Goal: Book appointment/travel/reservation

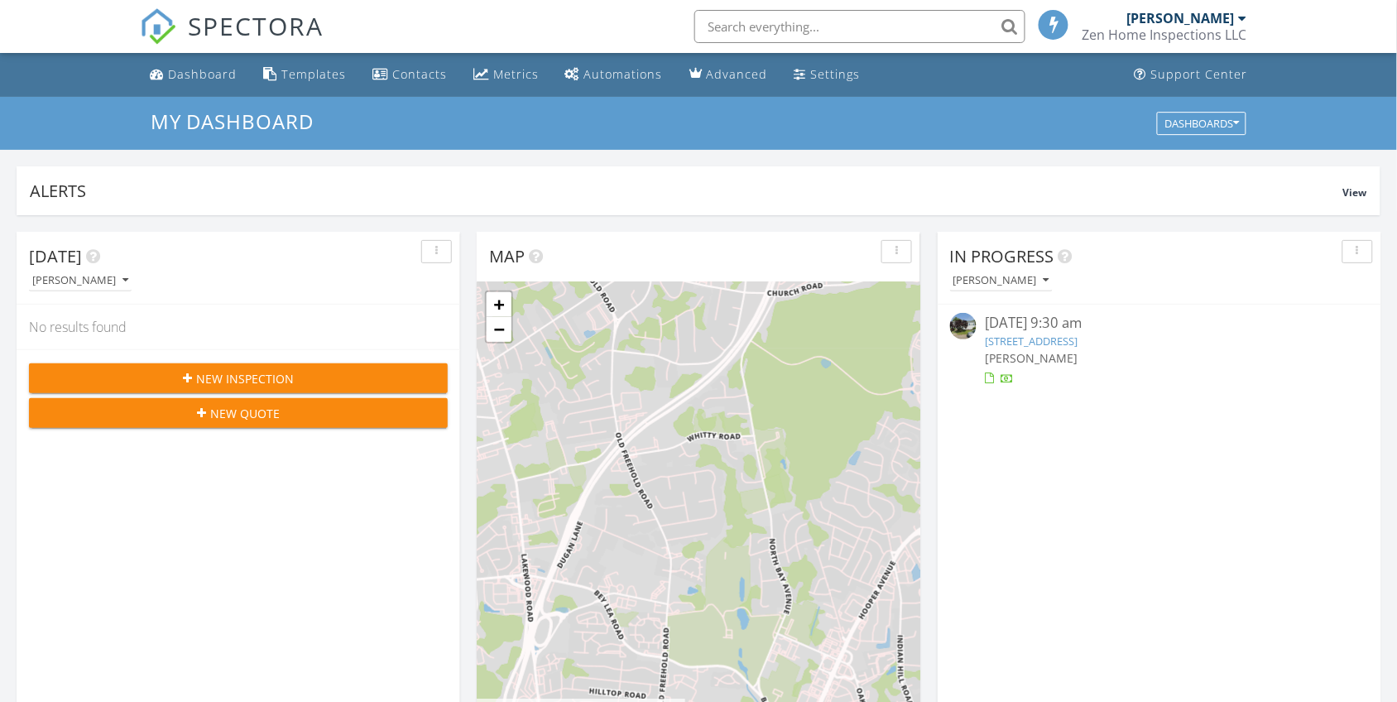
click at [277, 370] on span "New Inspection" at bounding box center [245, 378] width 98 height 17
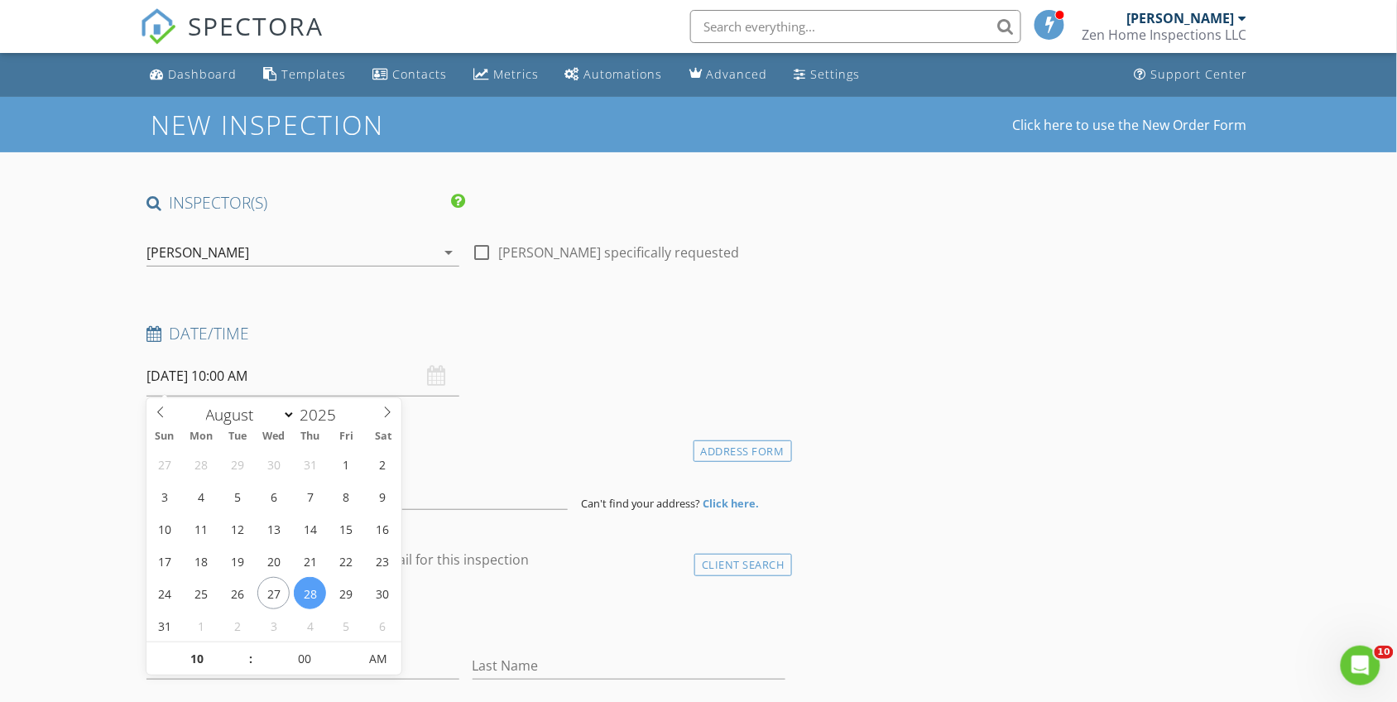
click at [316, 378] on input "08/28/2025 10:00 AM" at bounding box center [303, 376] width 313 height 41
type input "08/29/2025 10:00 AM"
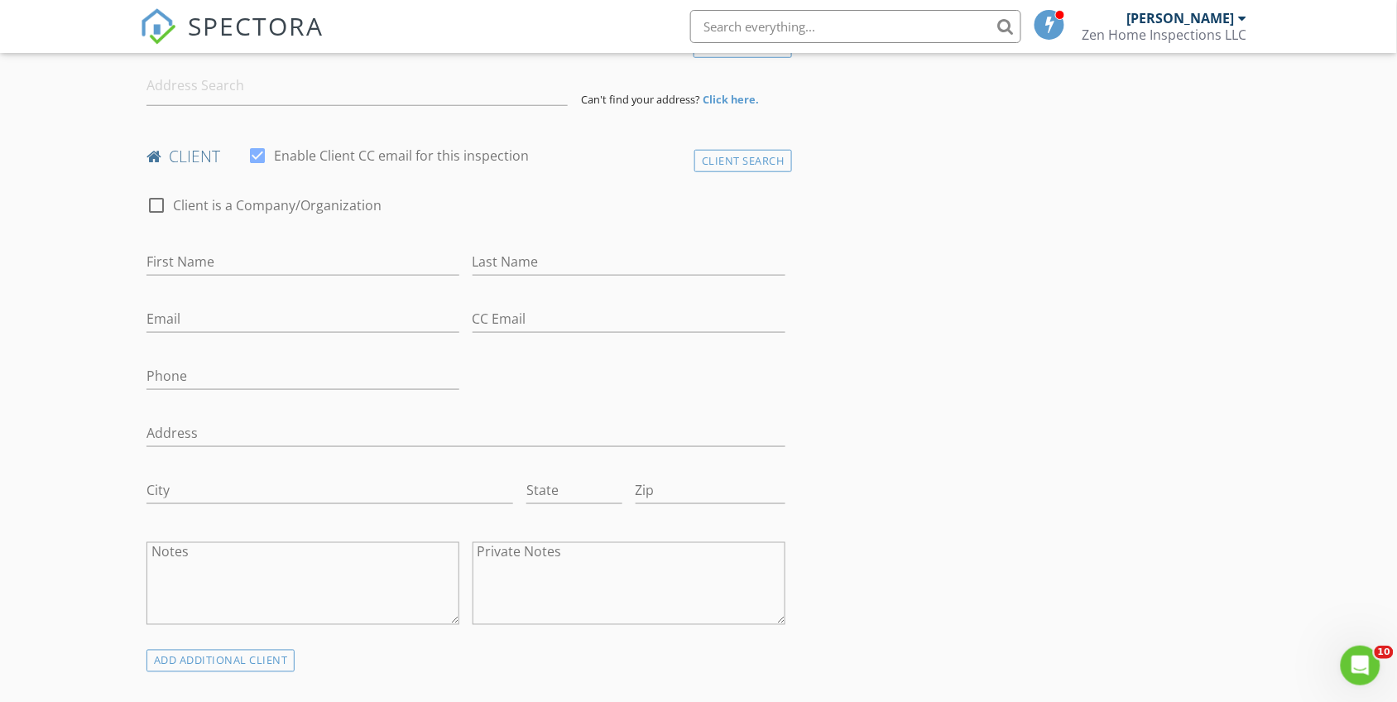
scroll to position [414, 0]
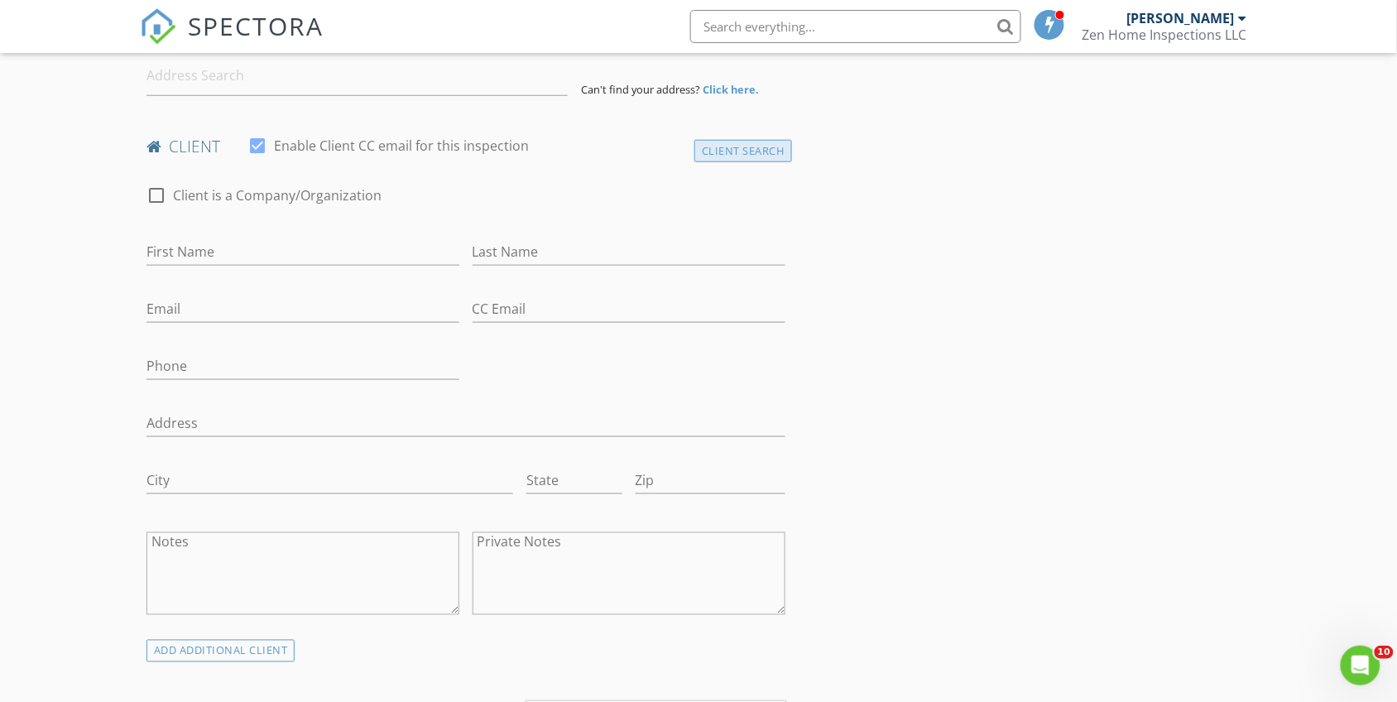
click at [756, 149] on div "Client Search" at bounding box center [744, 151] width 98 height 22
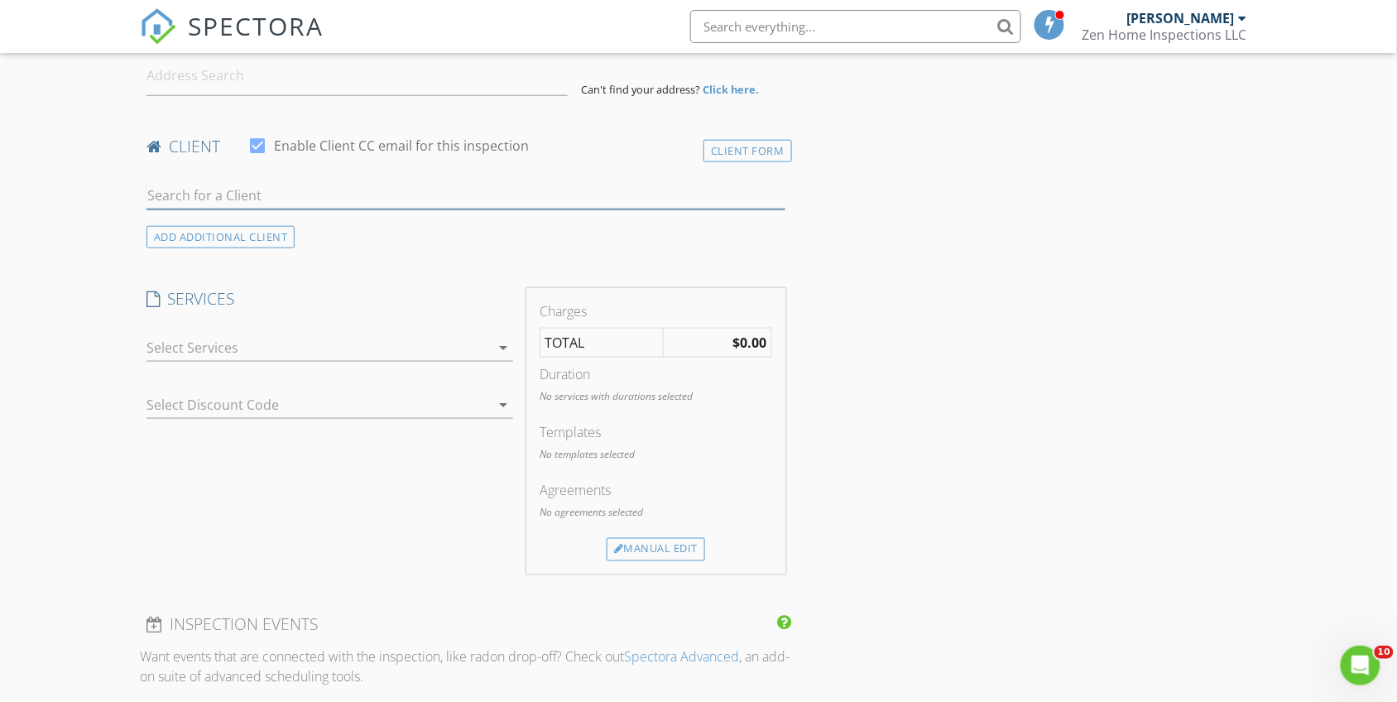
click at [362, 200] on input "text" at bounding box center [466, 195] width 639 height 27
type input "sheila"
click at [349, 238] on li "Sheila Newman sheilap.newman@gmail.com" at bounding box center [465, 232] width 637 height 46
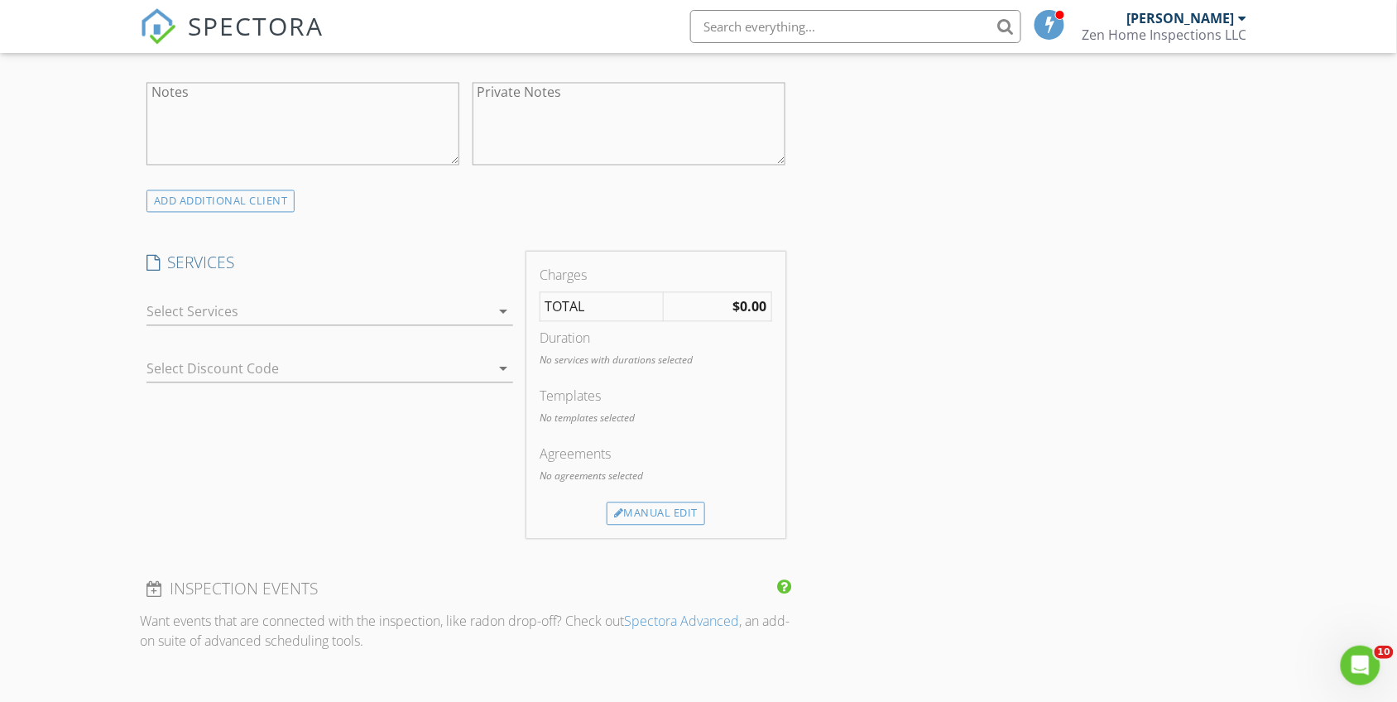
scroll to position [931, 0]
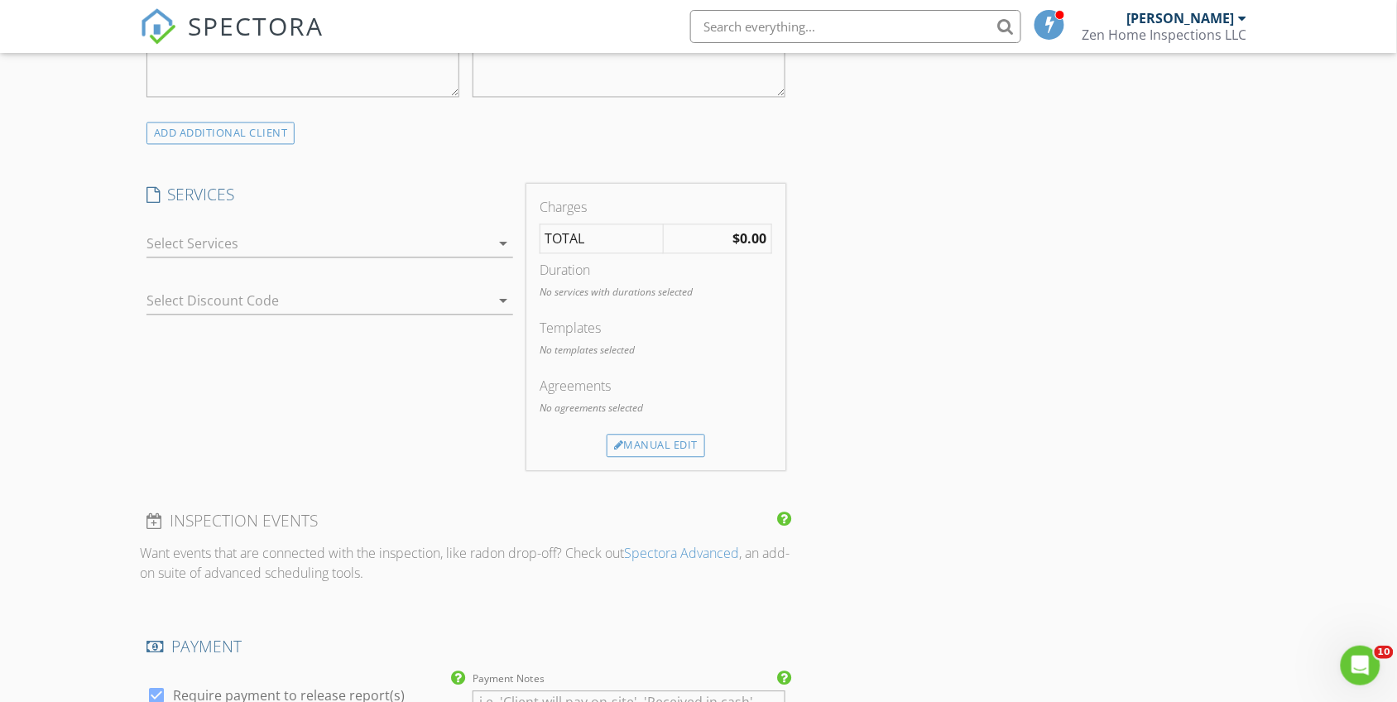
click at [301, 238] on div at bounding box center [319, 244] width 344 height 26
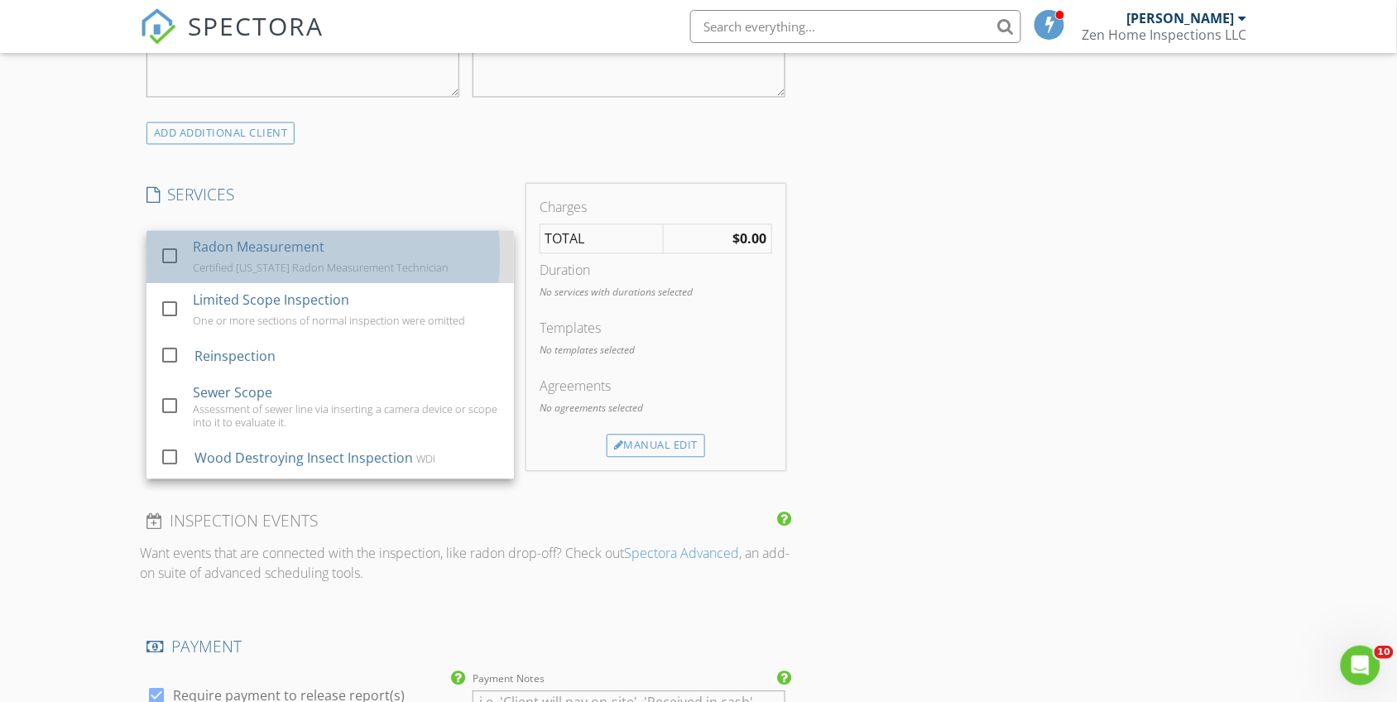
click at [288, 246] on div "Radon Measurement" at bounding box center [259, 248] width 132 height 20
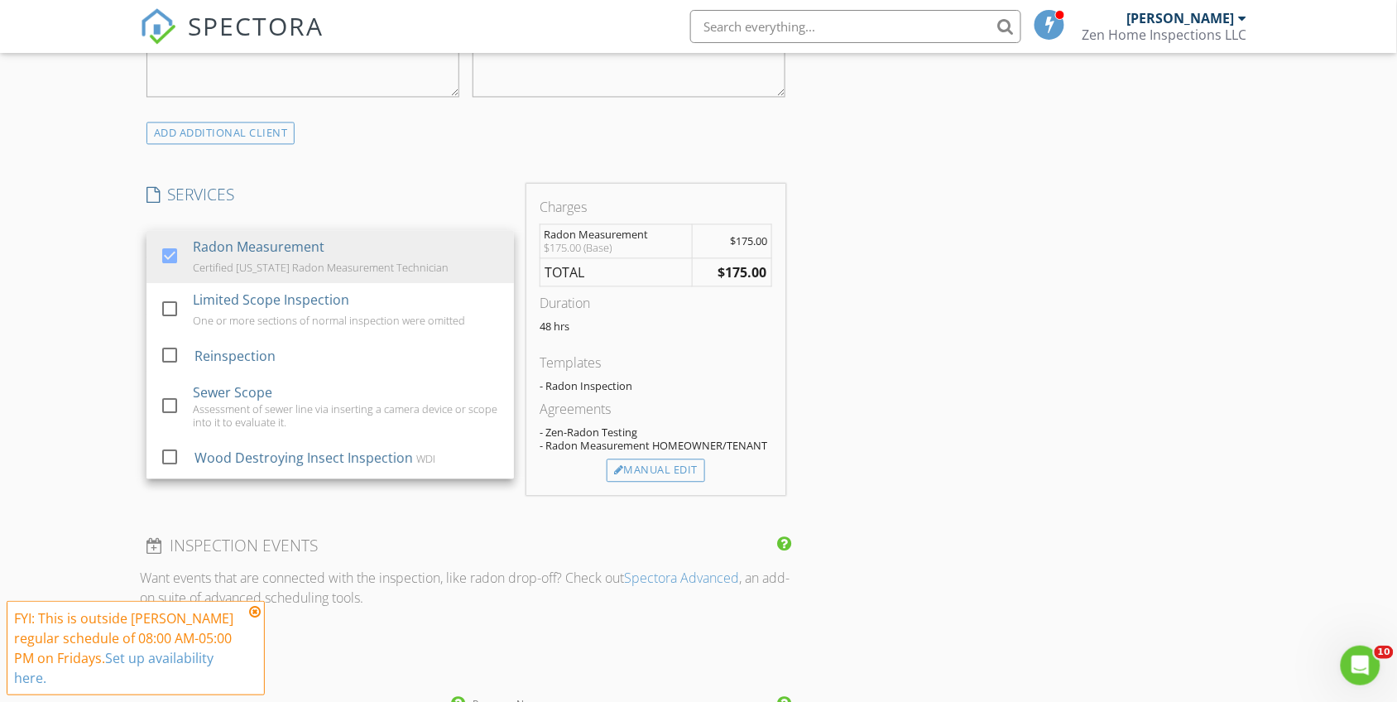
click at [66, 207] on div "New Inspection Click here to use the New Order Form INSPECTOR(S) check_box Dani…" at bounding box center [698, 455] width 1397 height 2578
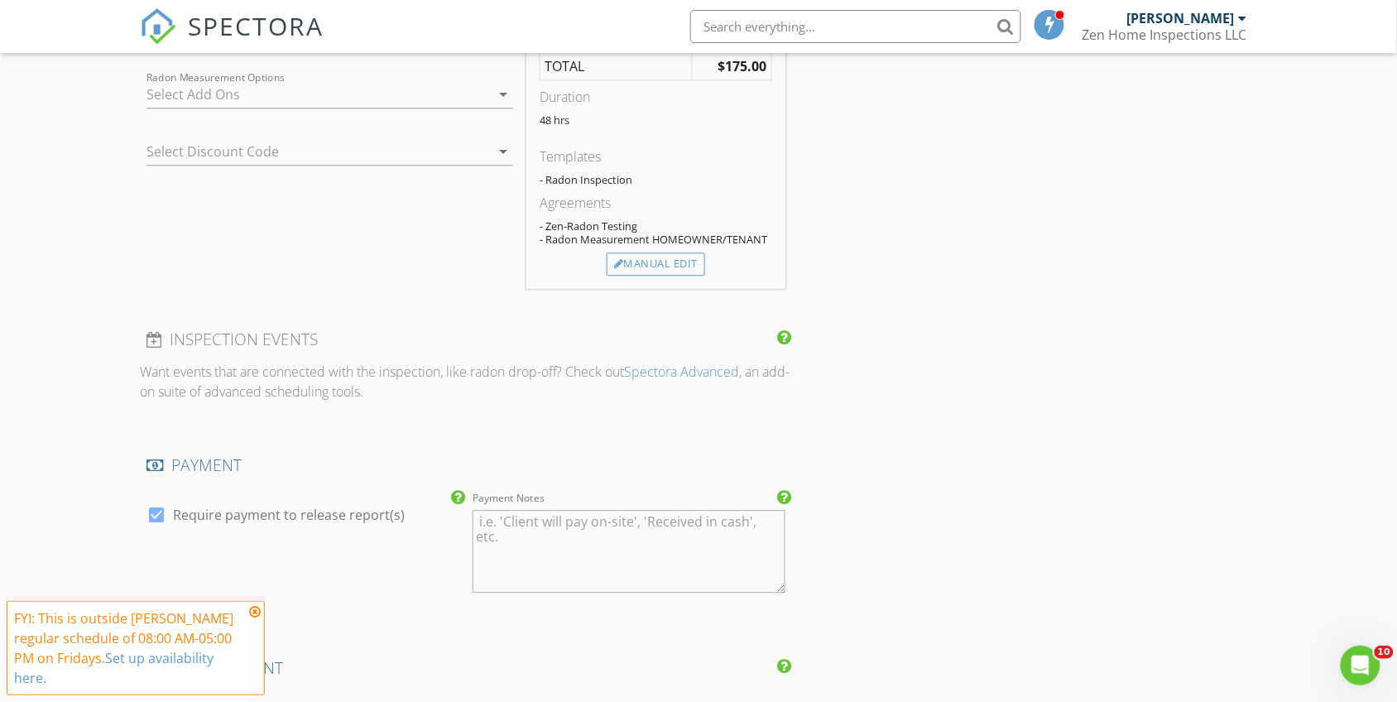
scroll to position [1035, 0]
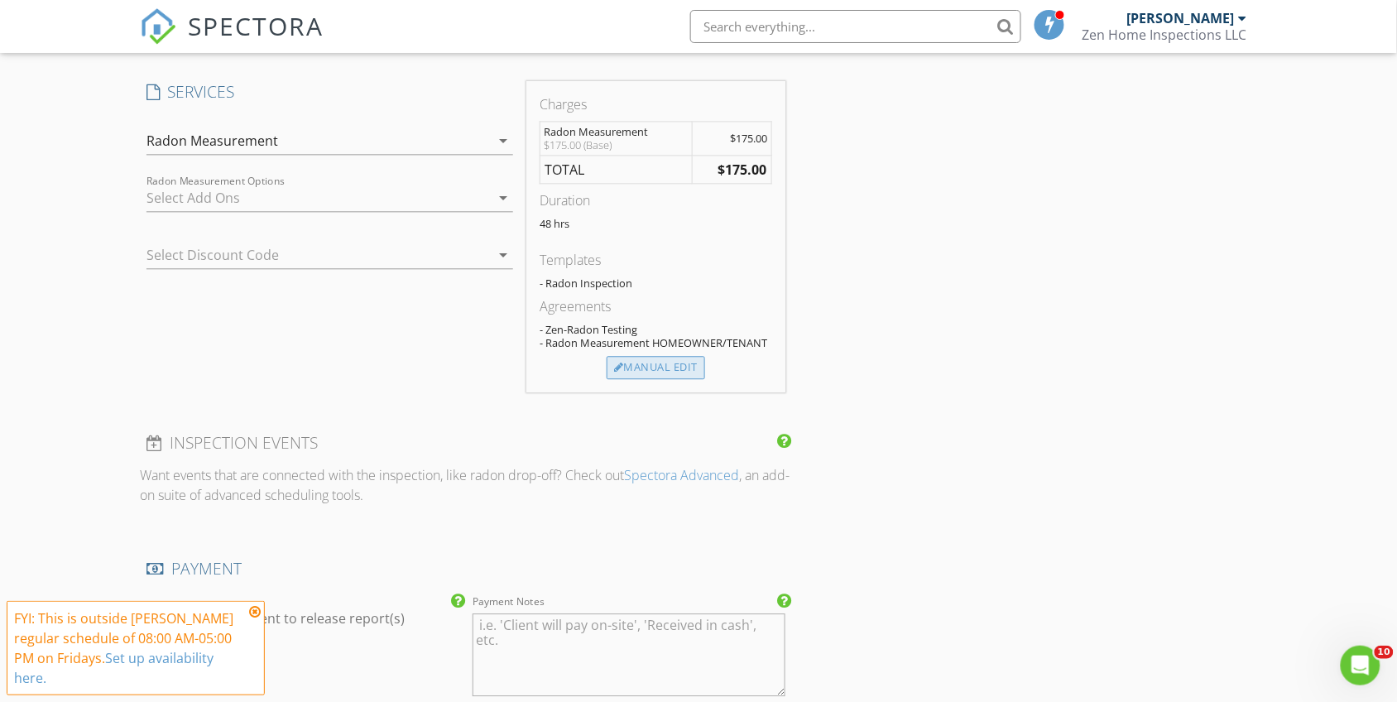
click at [640, 368] on div "Manual Edit" at bounding box center [656, 367] width 99 height 23
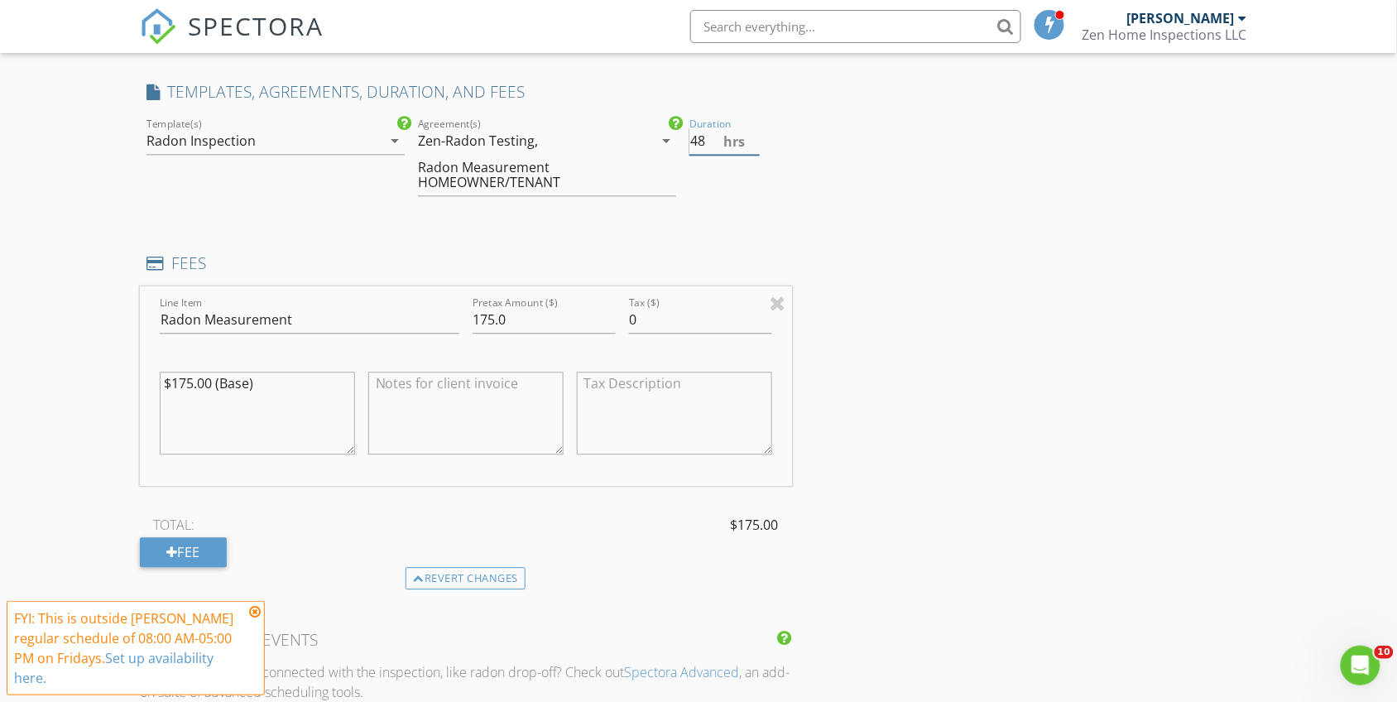
click at [716, 147] on input "48" at bounding box center [725, 140] width 70 height 27
type input "4"
type input ".5"
click at [11, 292] on div "New Inspection Click here to use the New Order Form INSPECTOR(S) check_box Dani…" at bounding box center [698, 449] width 1397 height 2775
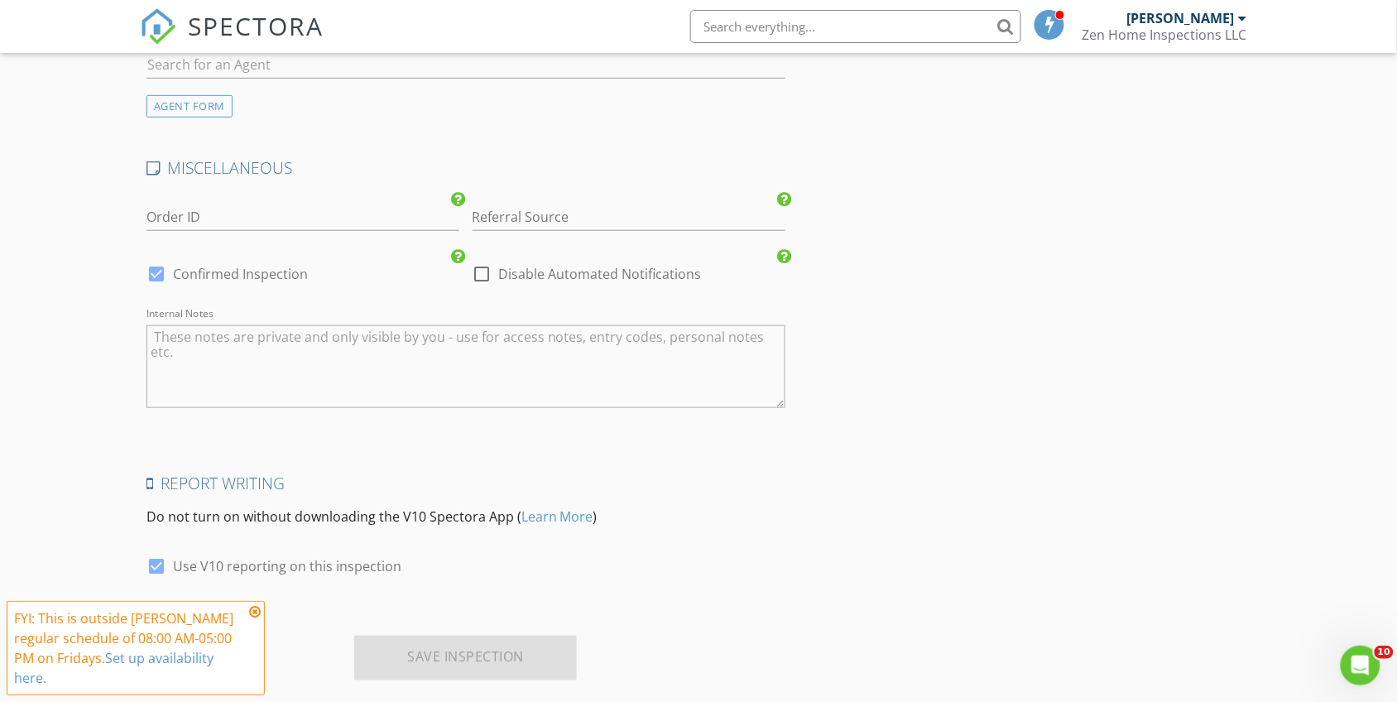
scroll to position [2172, 0]
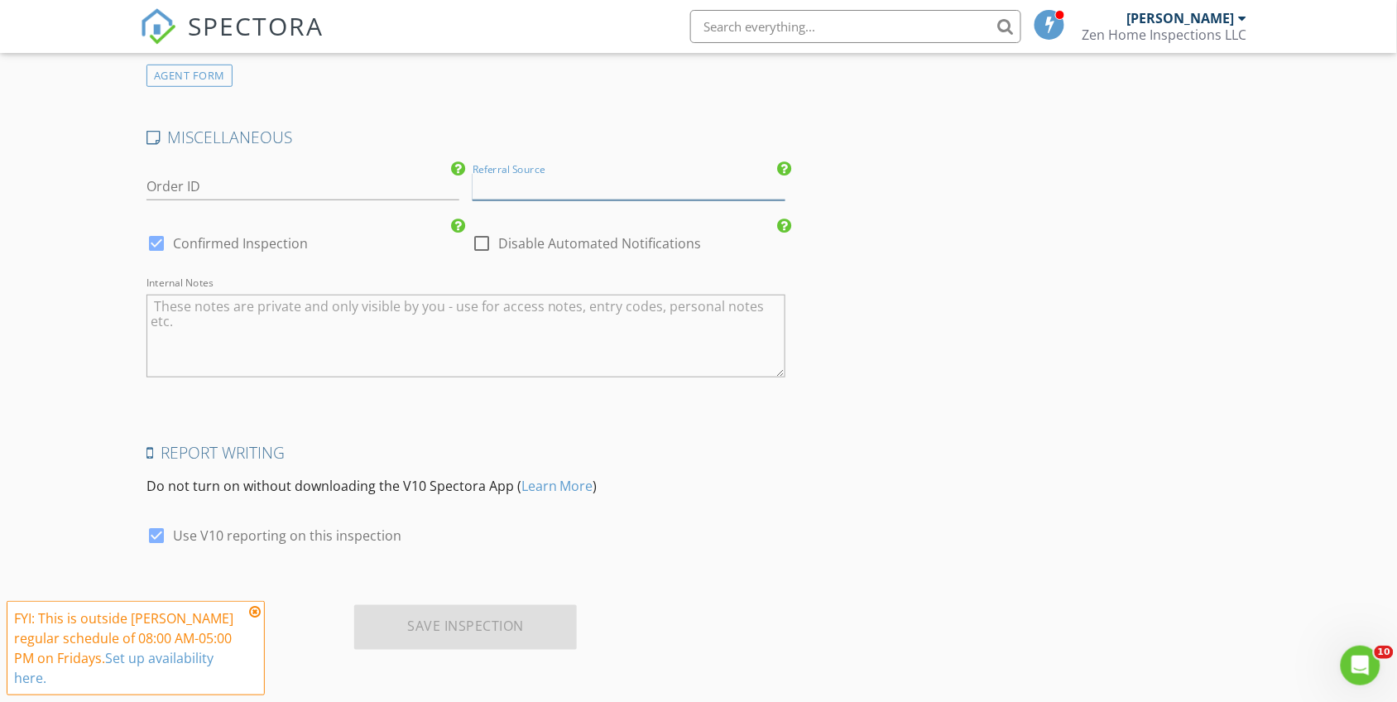
click at [607, 176] on input "Referral Source" at bounding box center [629, 186] width 313 height 27
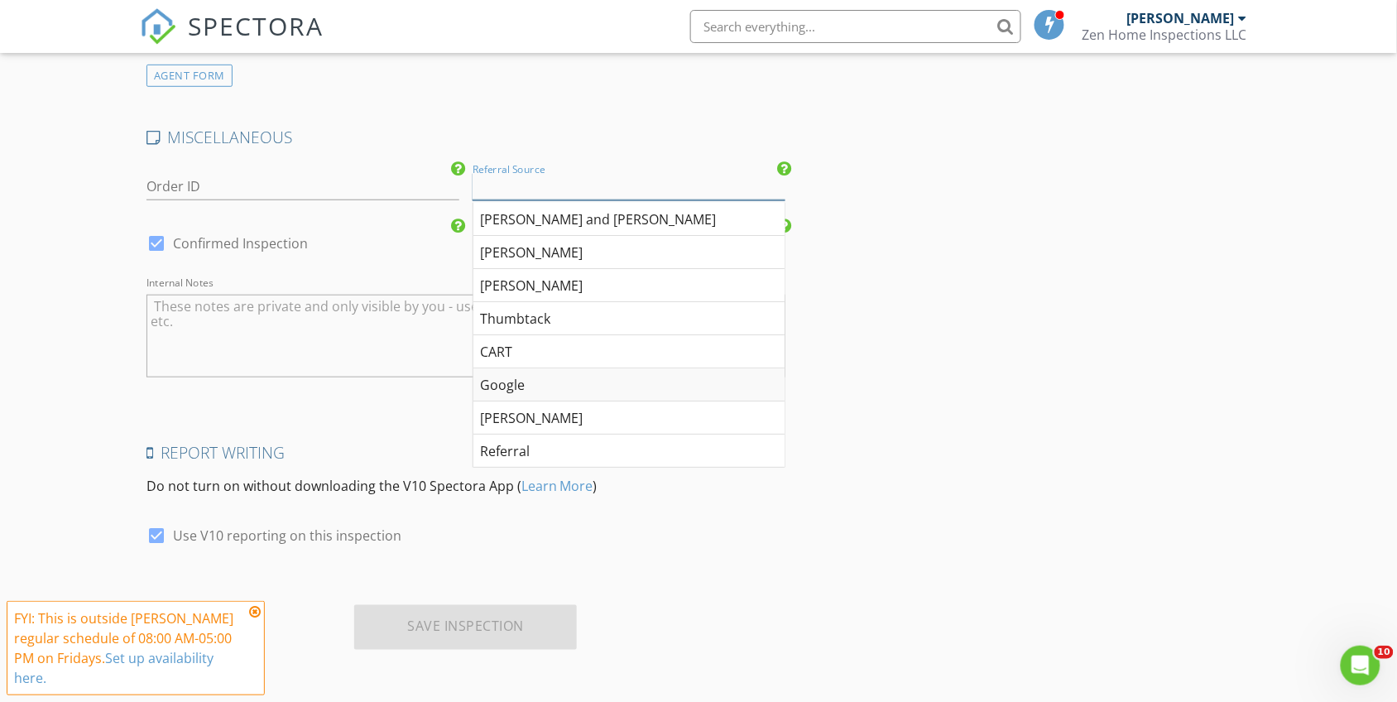
scroll to position [207, 0]
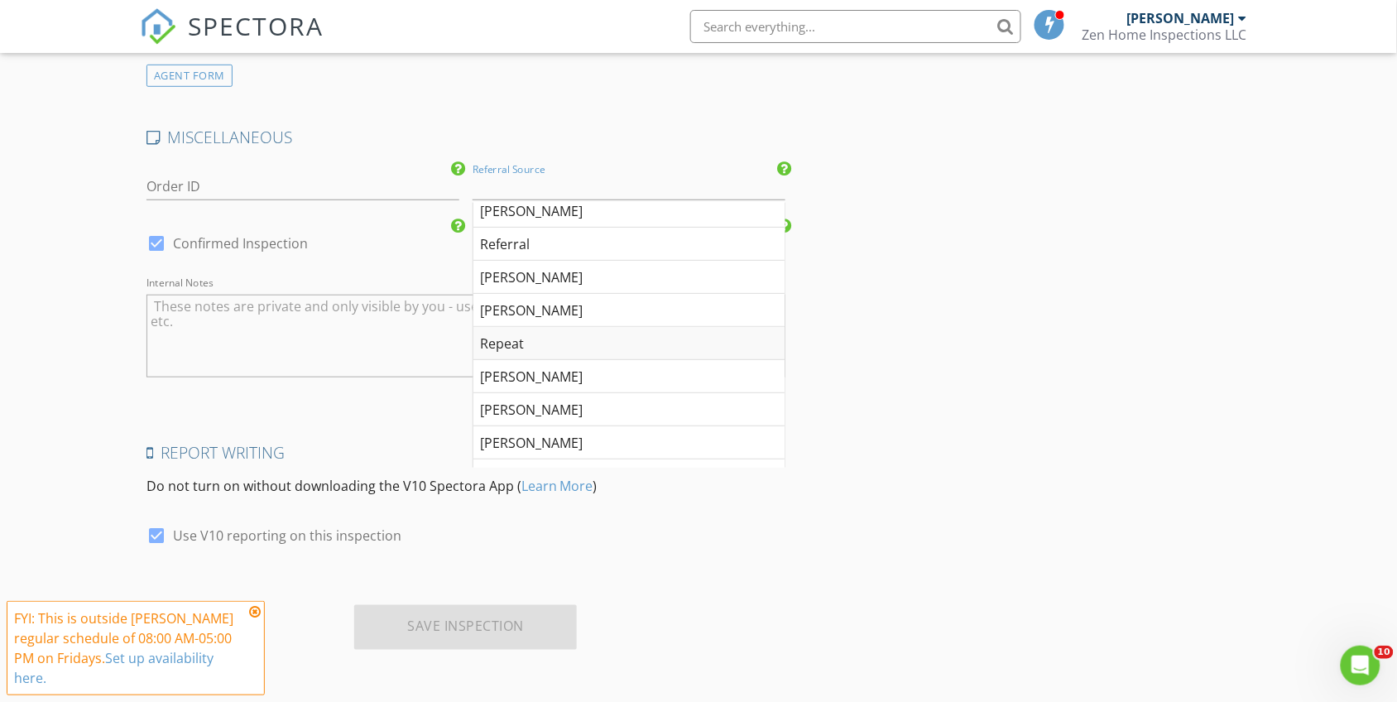
click at [527, 337] on div "Repeat" at bounding box center [629, 343] width 311 height 33
type input "Repeat"
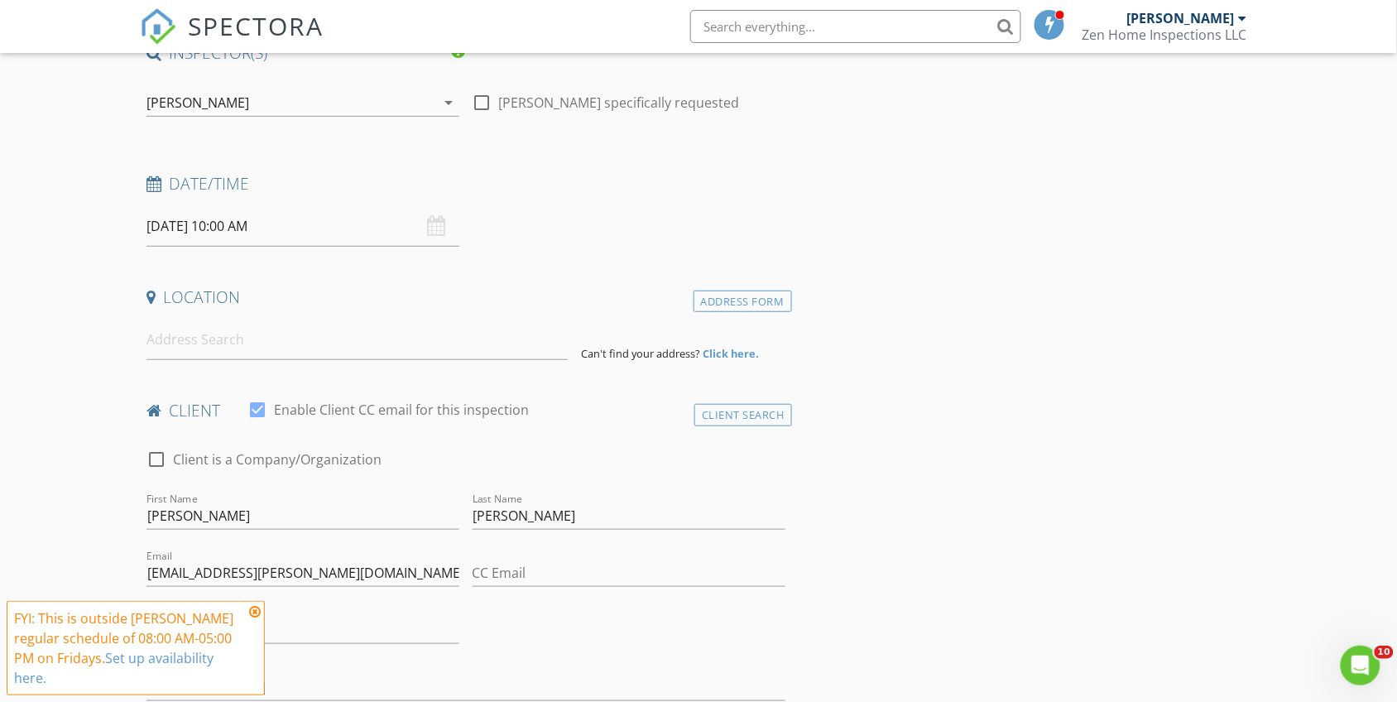
scroll to position [102, 0]
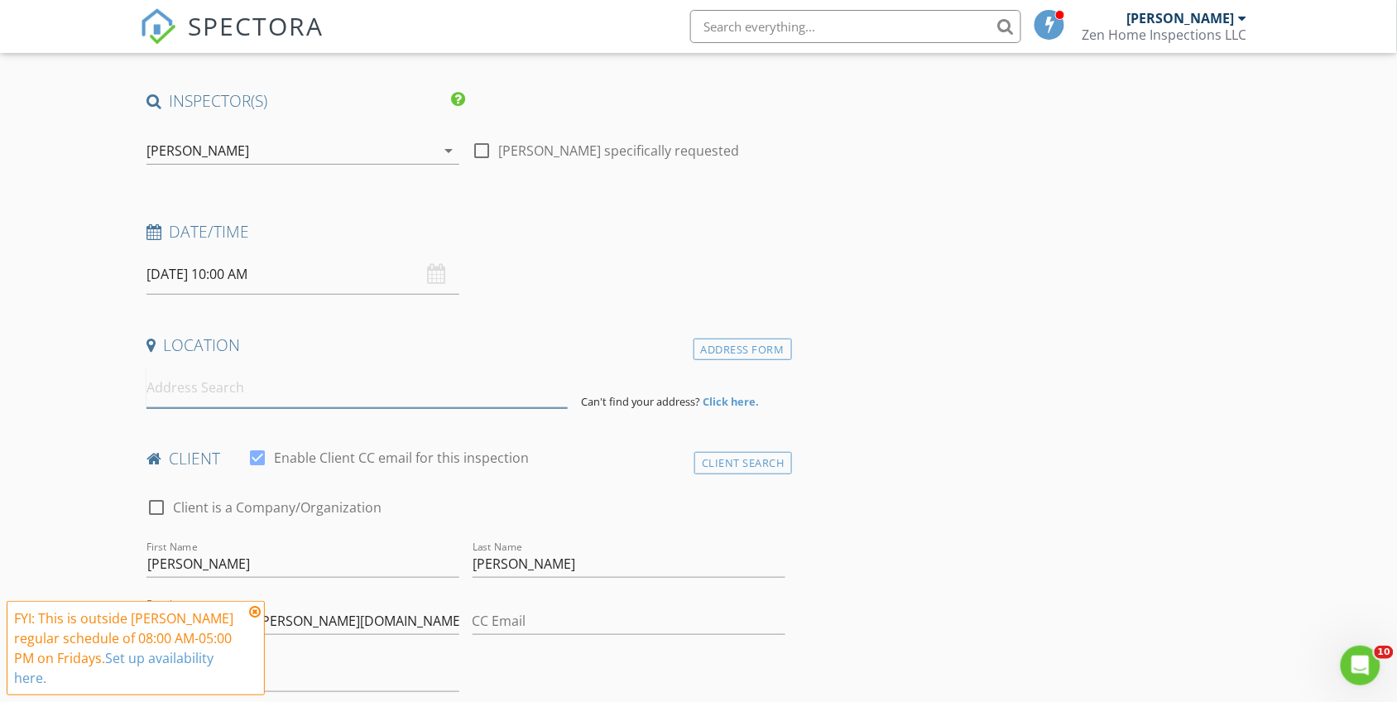
click at [396, 385] on input at bounding box center [357, 388] width 421 height 41
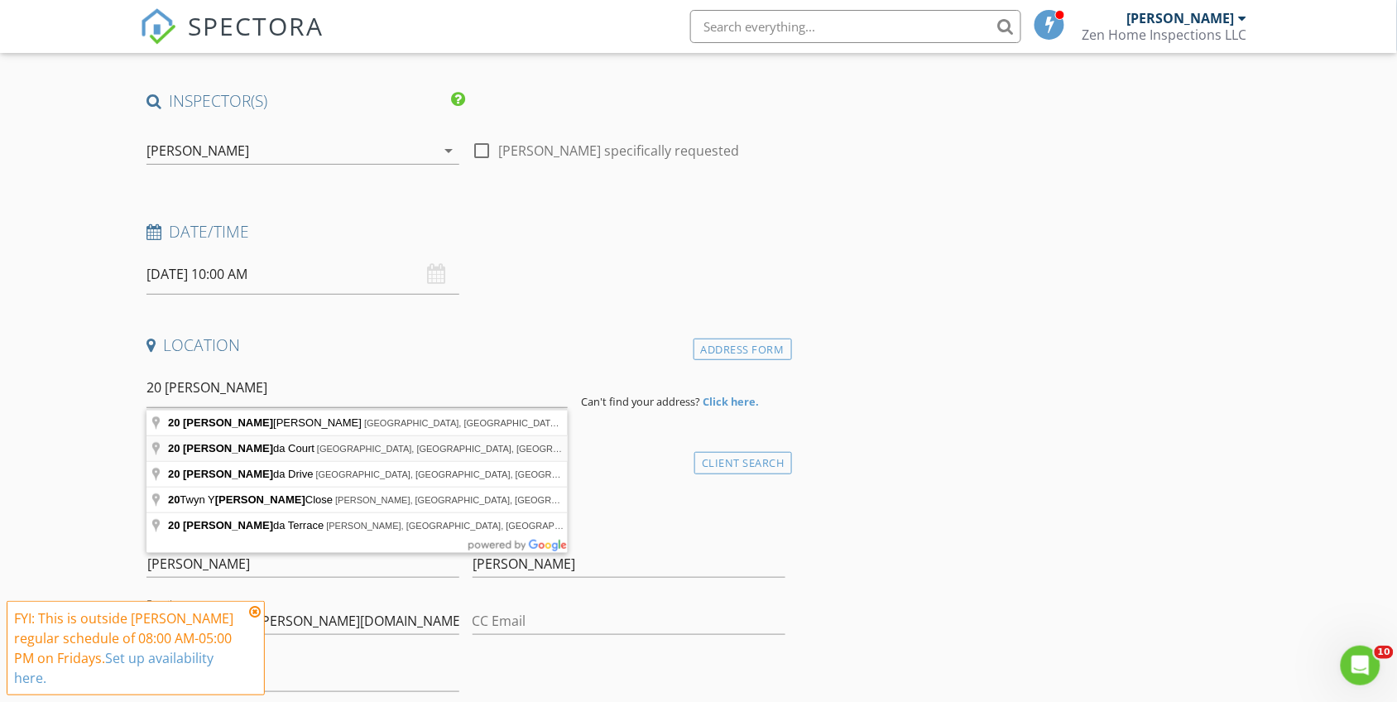
type input "20 Melinda Court, Berkeley Township, NJ, USA"
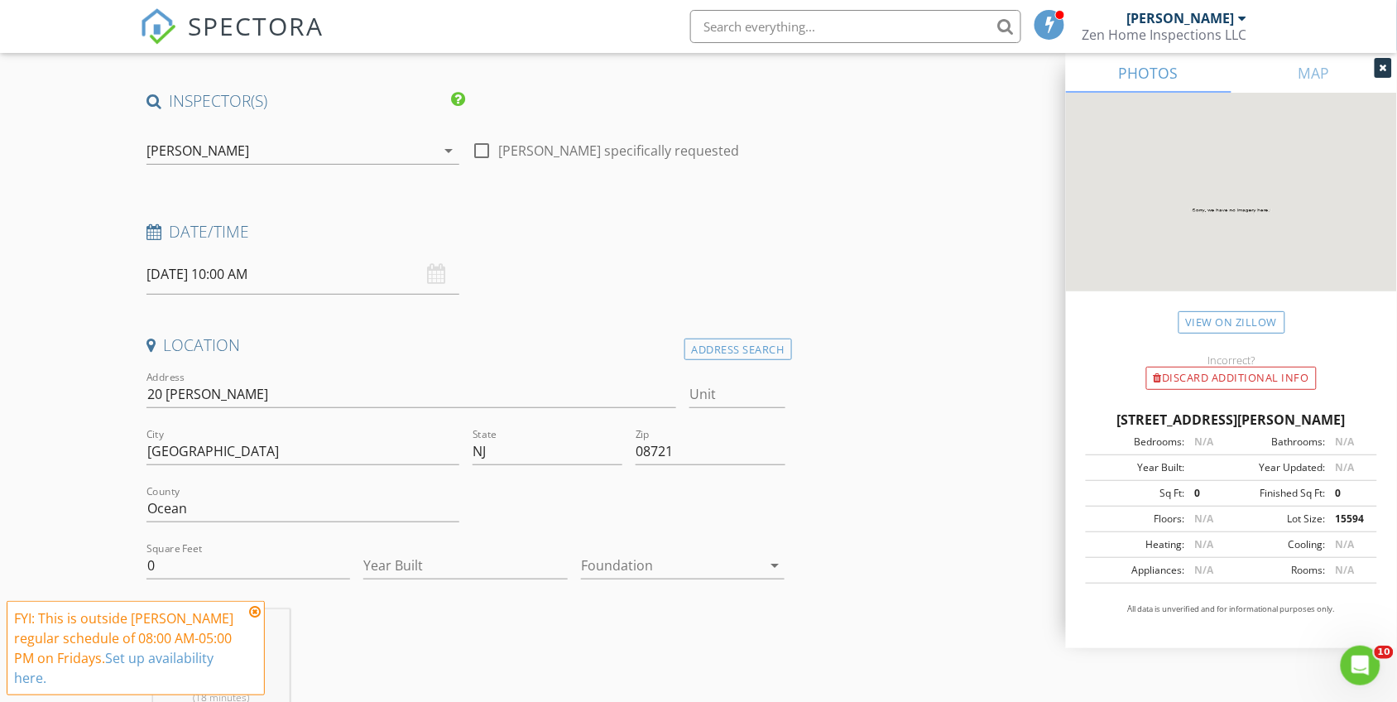
click at [254, 613] on icon at bounding box center [255, 611] width 12 height 13
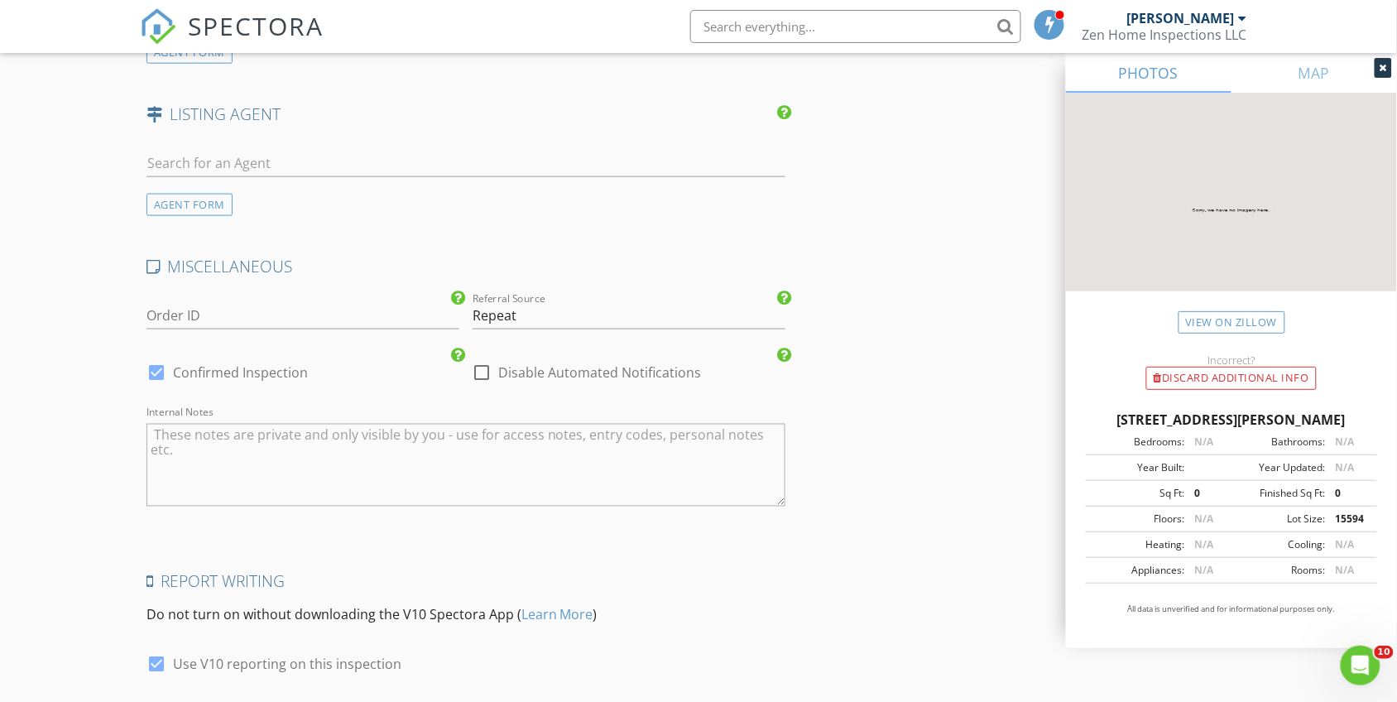
scroll to position [2511, 0]
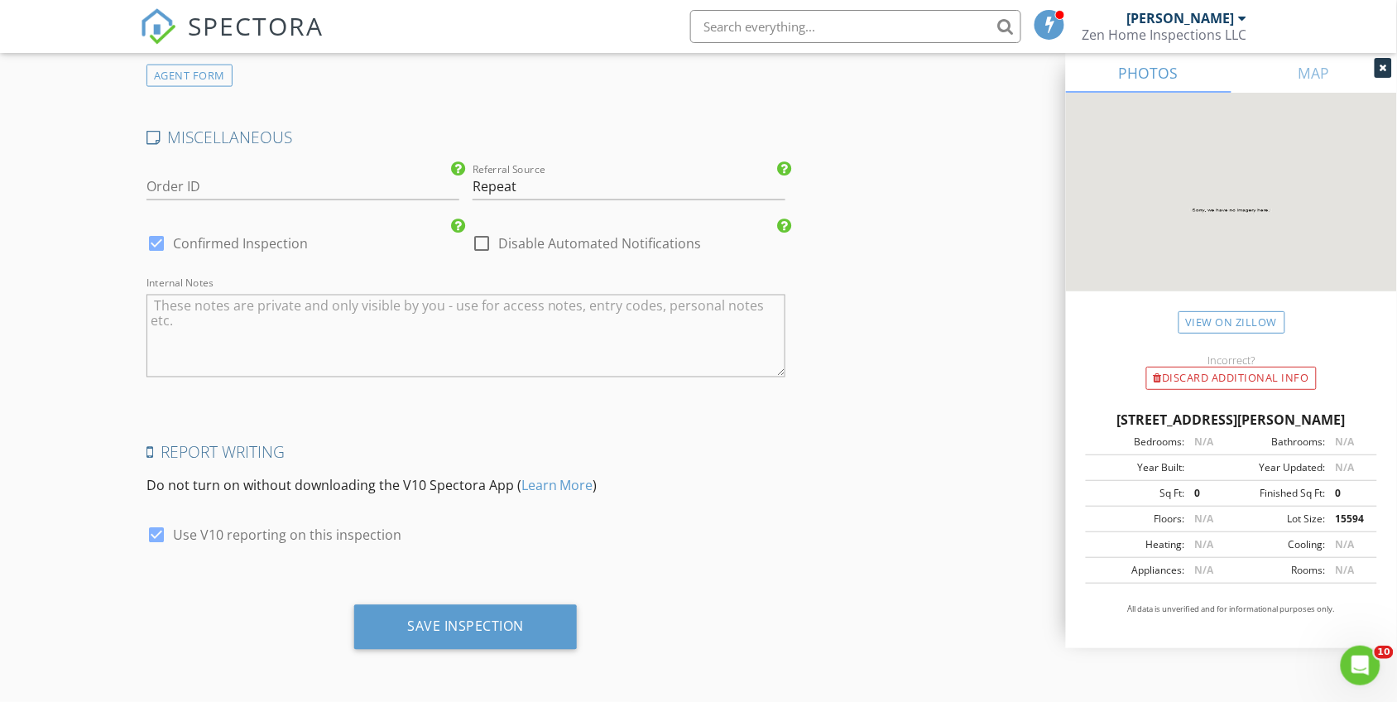
click at [453, 658] on div "Save Inspection" at bounding box center [466, 633] width 652 height 57
click at [455, 631] on div "Save Inspection" at bounding box center [465, 626] width 117 height 17
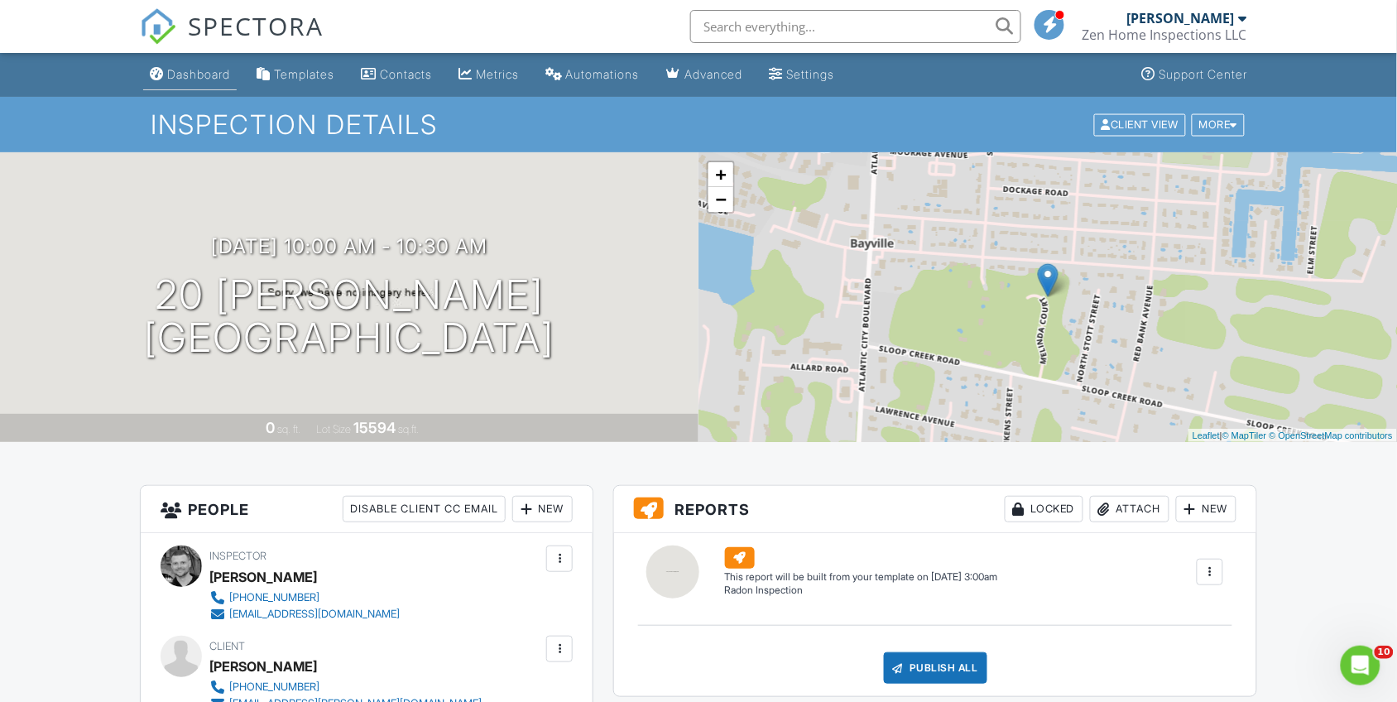
click at [195, 77] on div "Dashboard" at bounding box center [198, 74] width 63 height 14
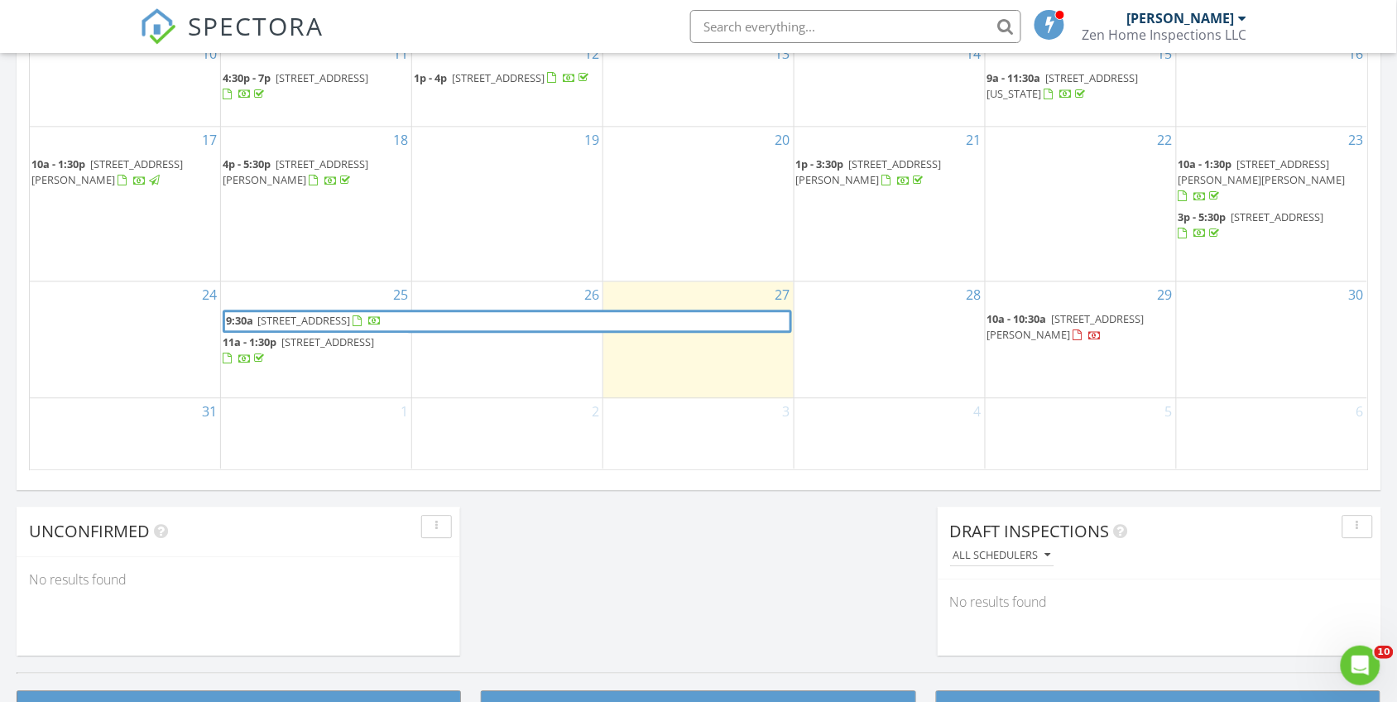
scroll to position [1035, 0]
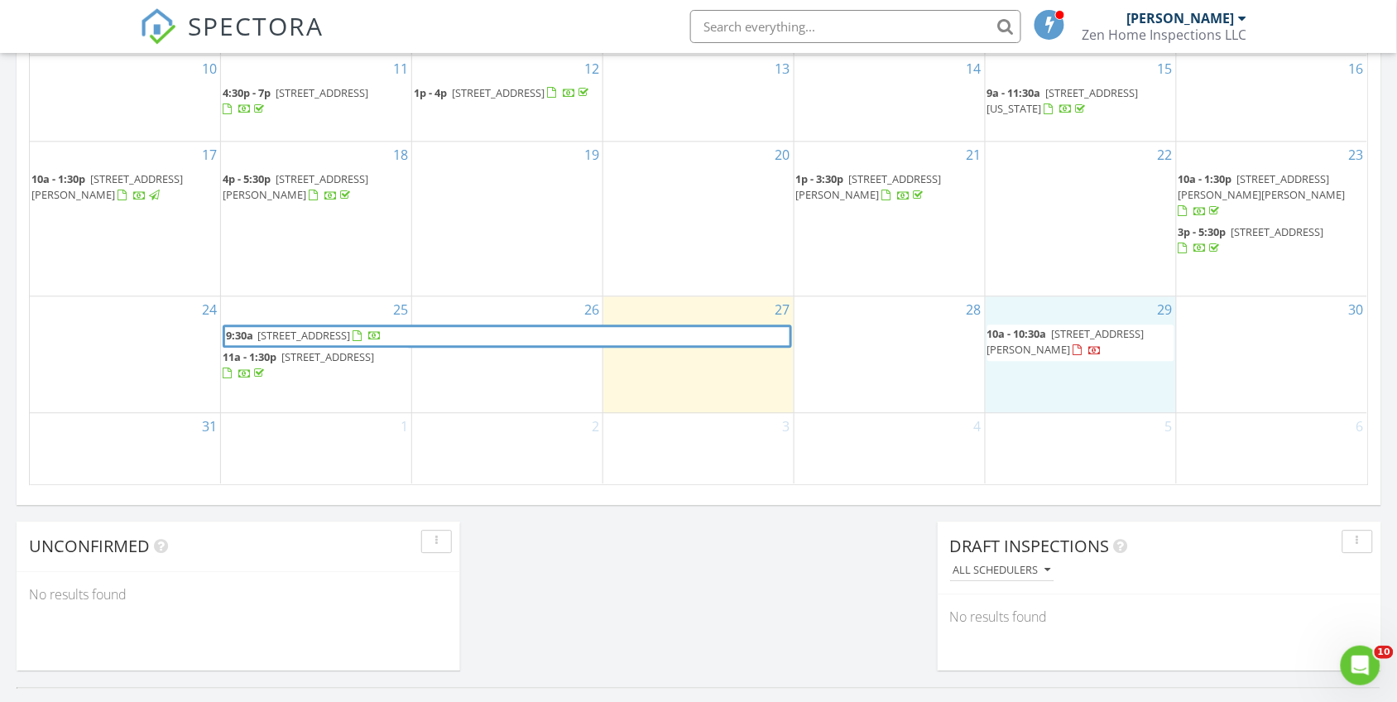
click at [1090, 306] on div "29 10a - 10:30a 20 Melinda Ct, Berkeley Township 08721" at bounding box center [1081, 354] width 190 height 116
click at [1080, 232] on link "Inspection" at bounding box center [1080, 234] width 85 height 26
click at [1143, 326] on span "20 Melinda Ct, Berkeley Township 08721" at bounding box center [1066, 341] width 157 height 31
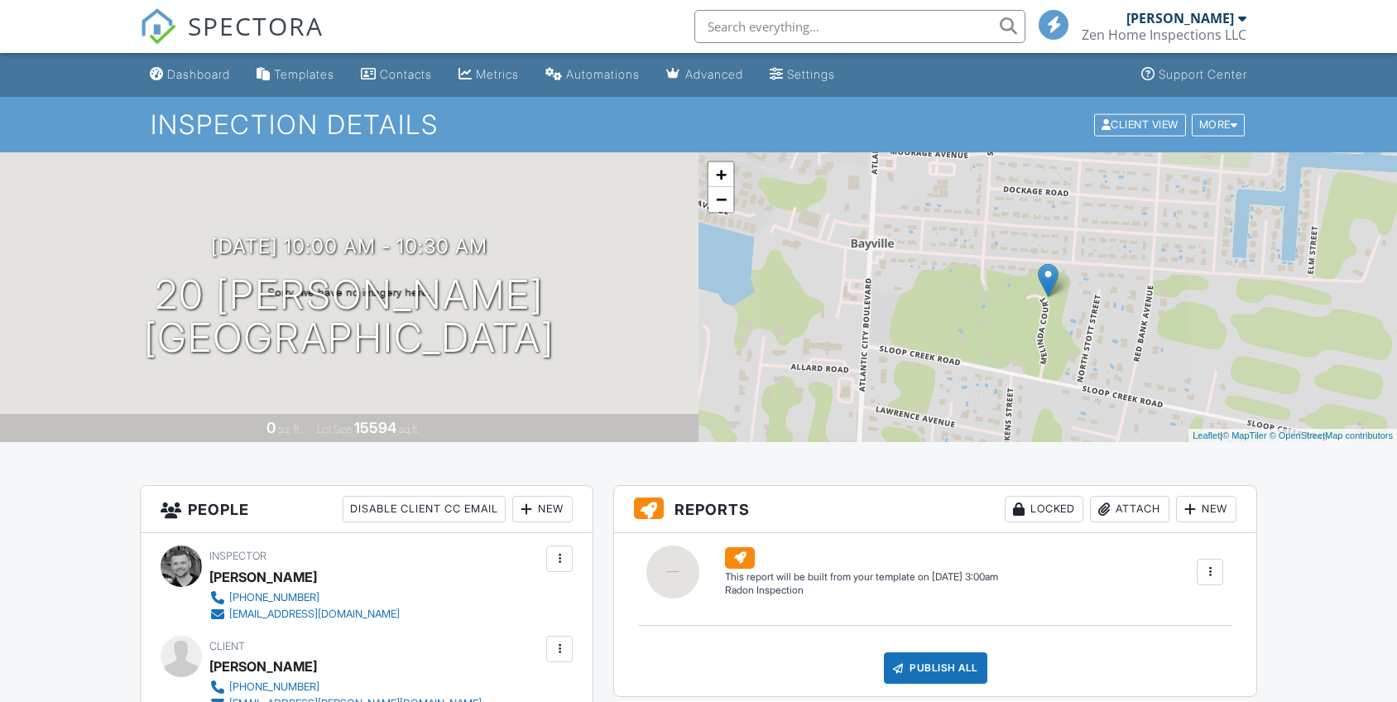
scroll to position [103, 0]
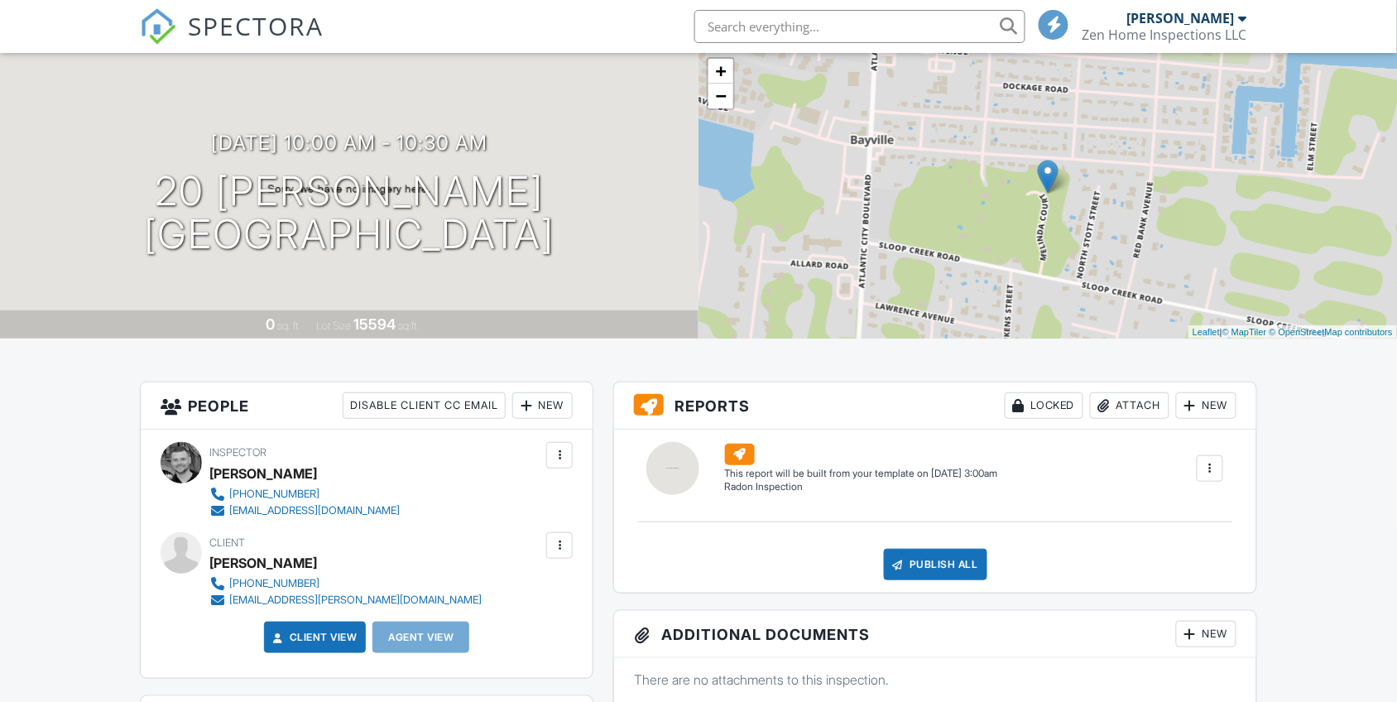
click at [594, 122] on div "08/29/2025 10:00 am - 10:30 am 20 Melinda Ct Berkeley Township, NJ 08721 0 sq. …" at bounding box center [349, 194] width 699 height 290
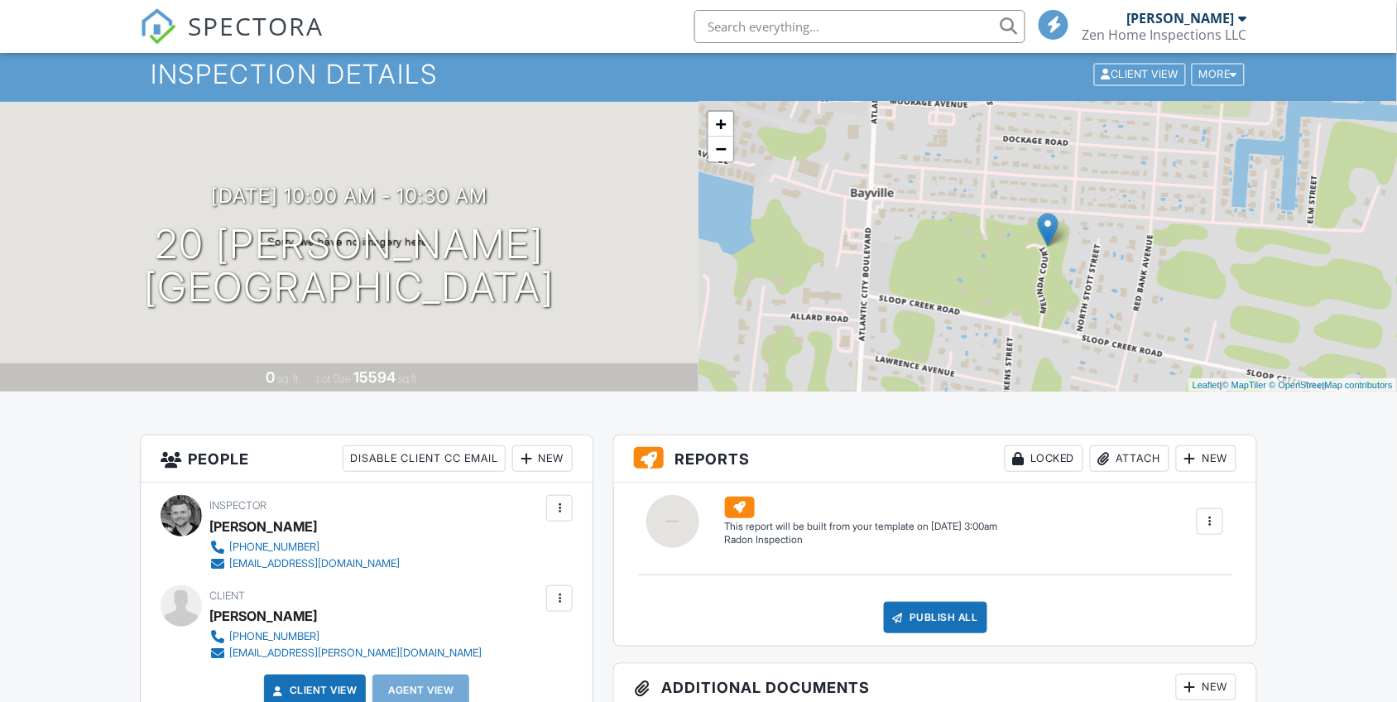
scroll to position [0, 0]
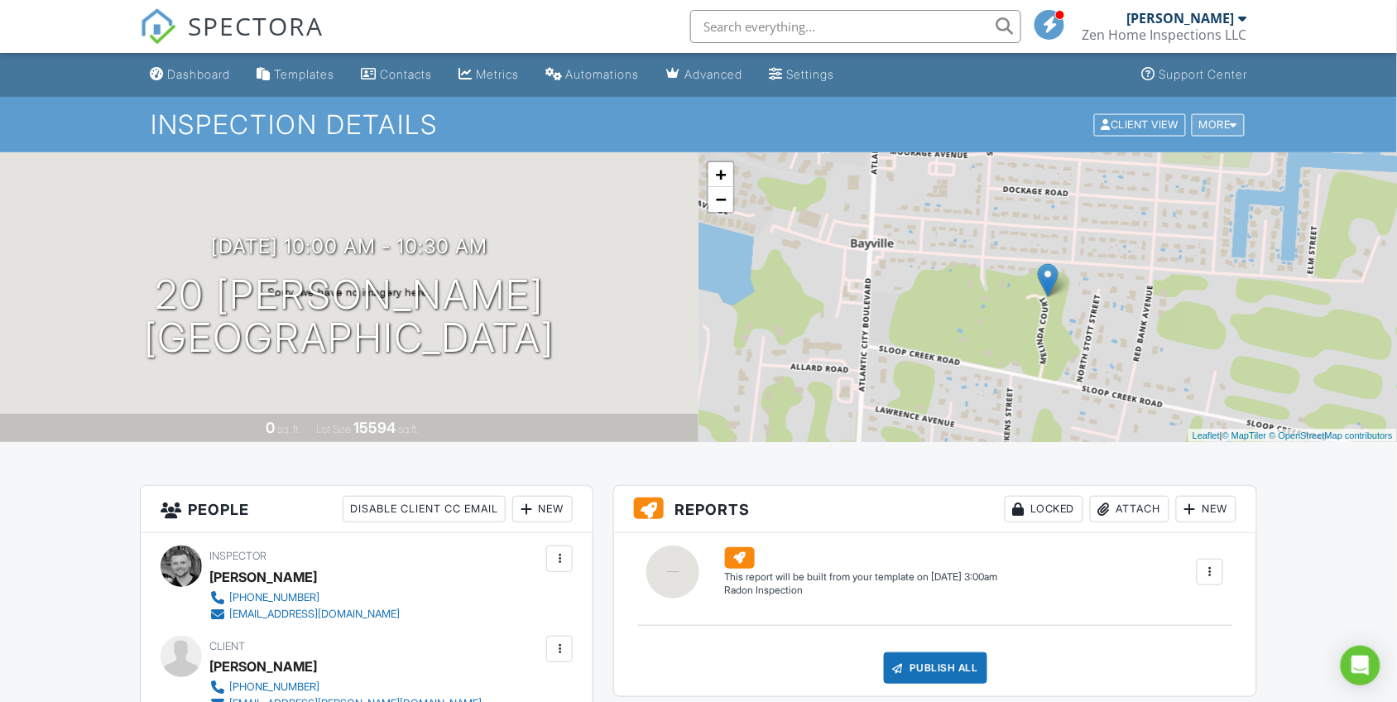
click at [1202, 120] on div "More" at bounding box center [1219, 124] width 54 height 22
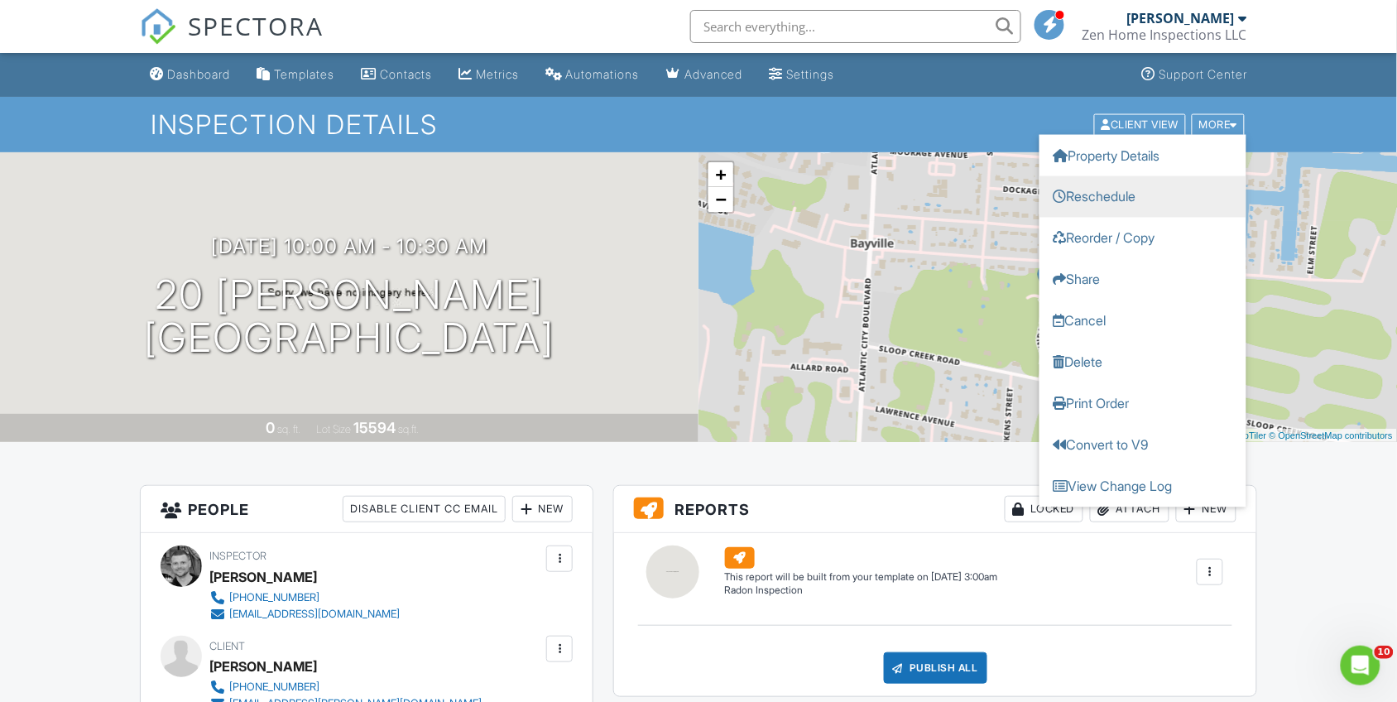
click at [1173, 199] on link "Reschedule" at bounding box center [1143, 196] width 207 height 41
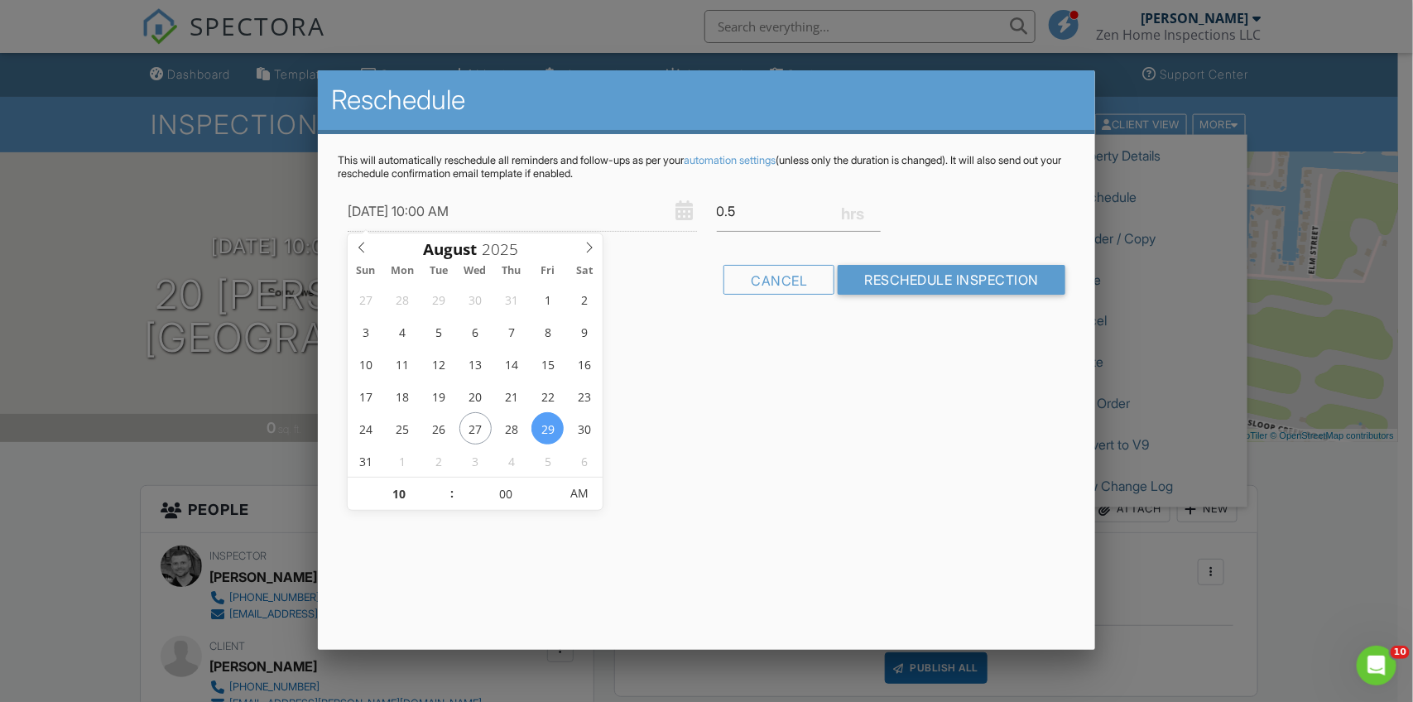
click at [495, 213] on input "08/29/2025 10:00 AM" at bounding box center [522, 211] width 349 height 41
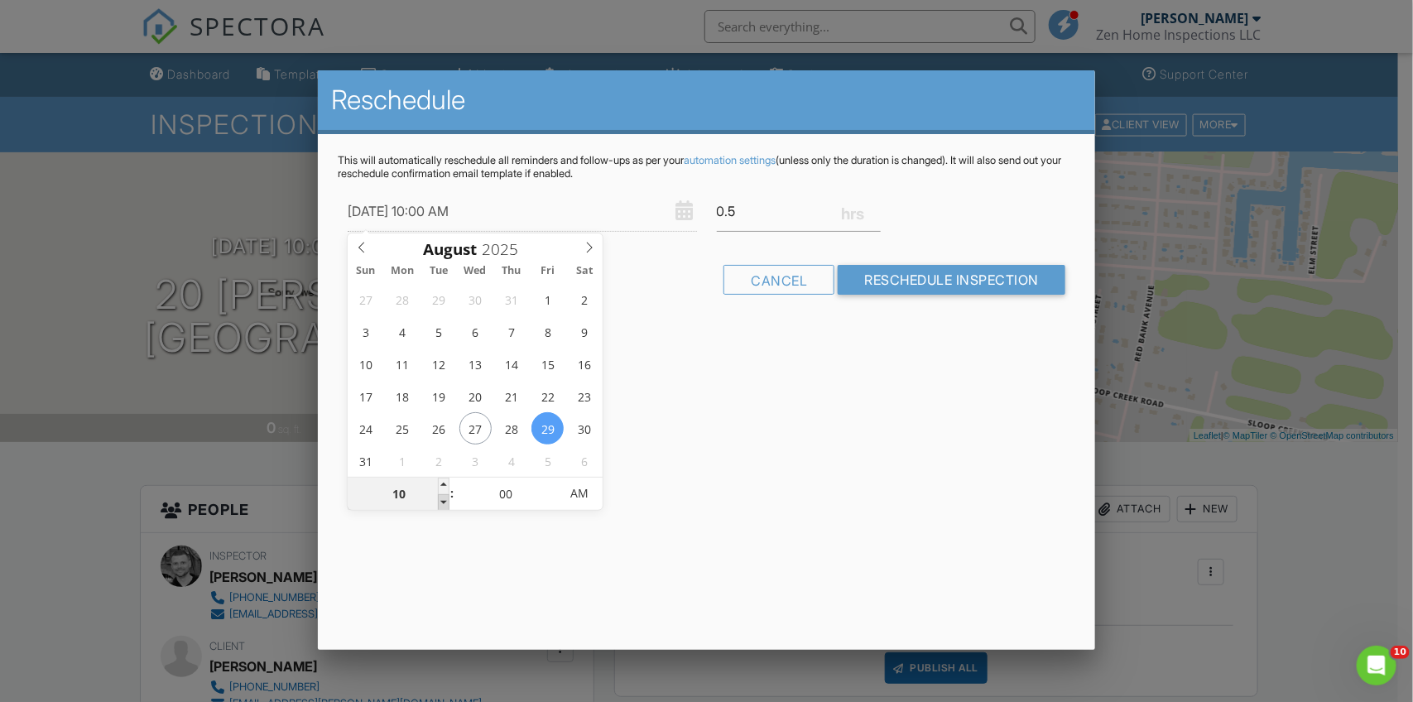
type input "[DATE] 9:00 AM"
type input "09"
click at [444, 505] on span at bounding box center [444, 502] width 12 height 17
click at [1012, 258] on form "08/29/2025 9:00 AM 0.5 Warning: this date/time is in the past. Cancel Reschedul…" at bounding box center [707, 249] width 738 height 116
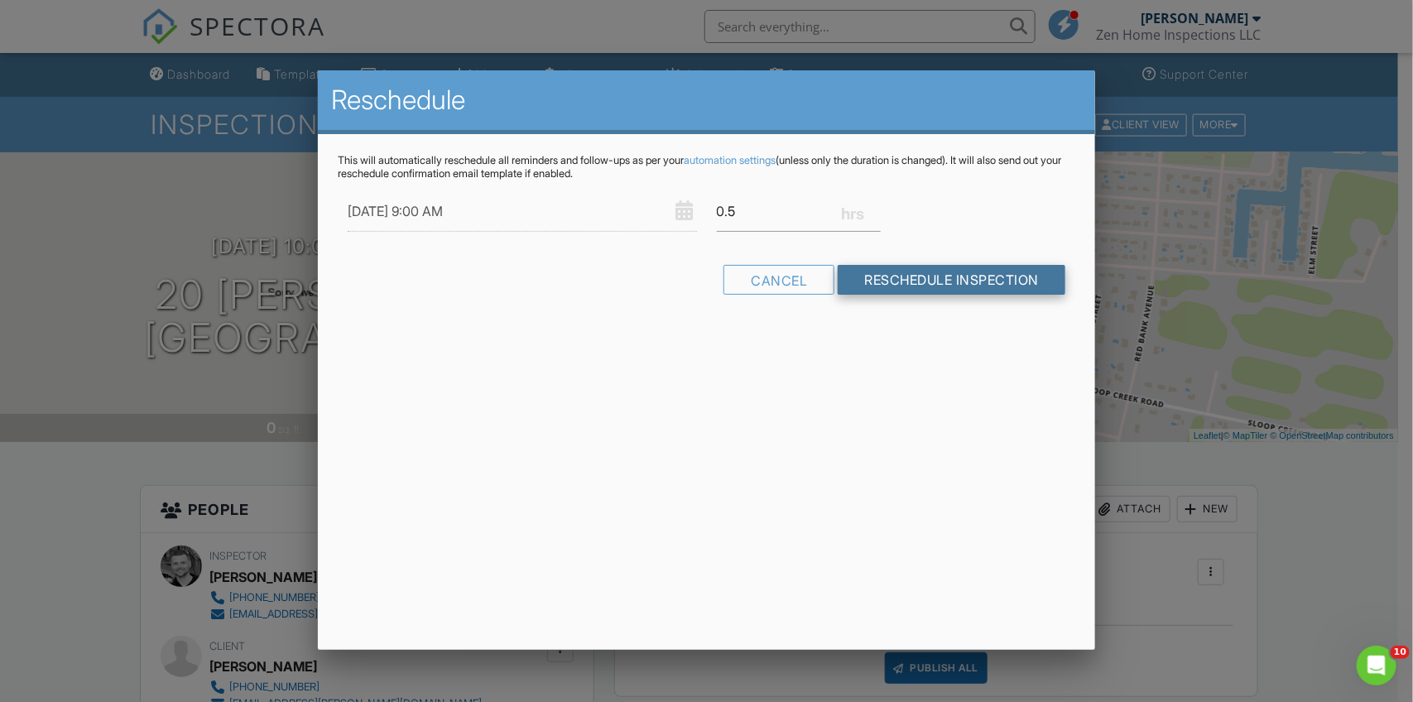
click at [1012, 271] on input "Reschedule Inspection" at bounding box center [952, 280] width 228 height 30
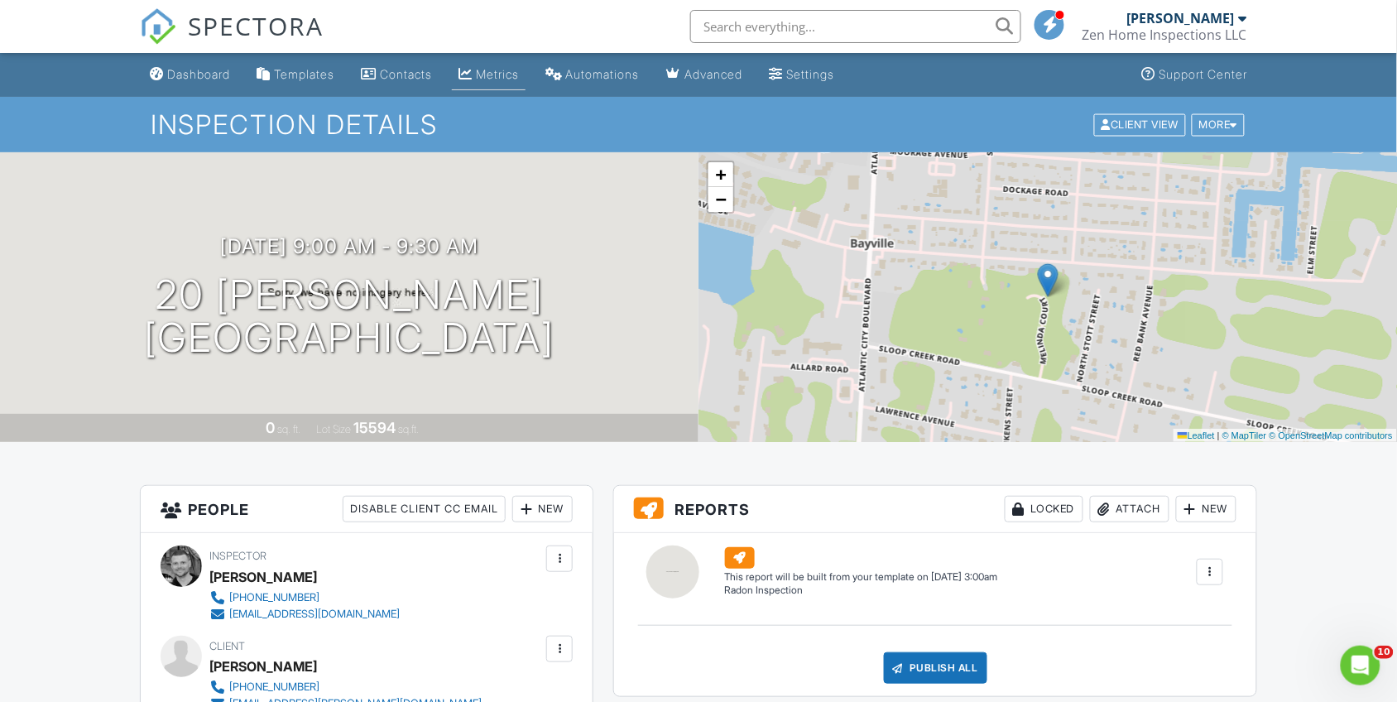
click at [488, 63] on link "Metrics" at bounding box center [489, 75] width 74 height 31
